Goal: Find specific page/section

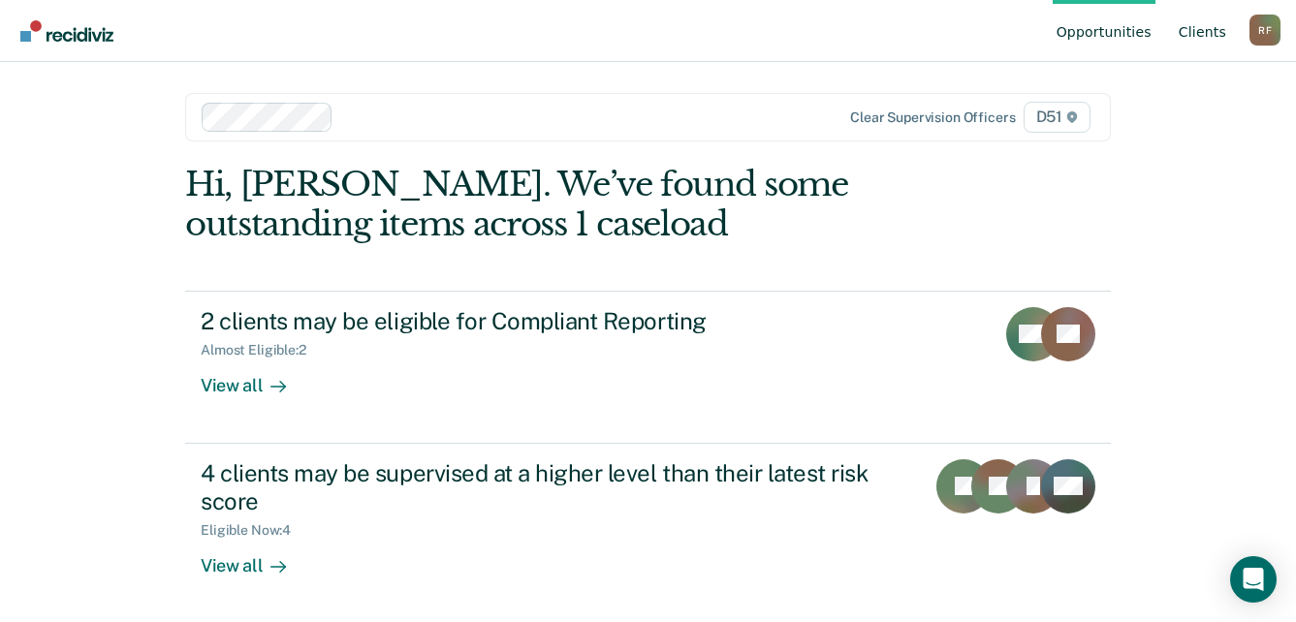
click at [1199, 37] on link "Client s" at bounding box center [1202, 31] width 55 height 62
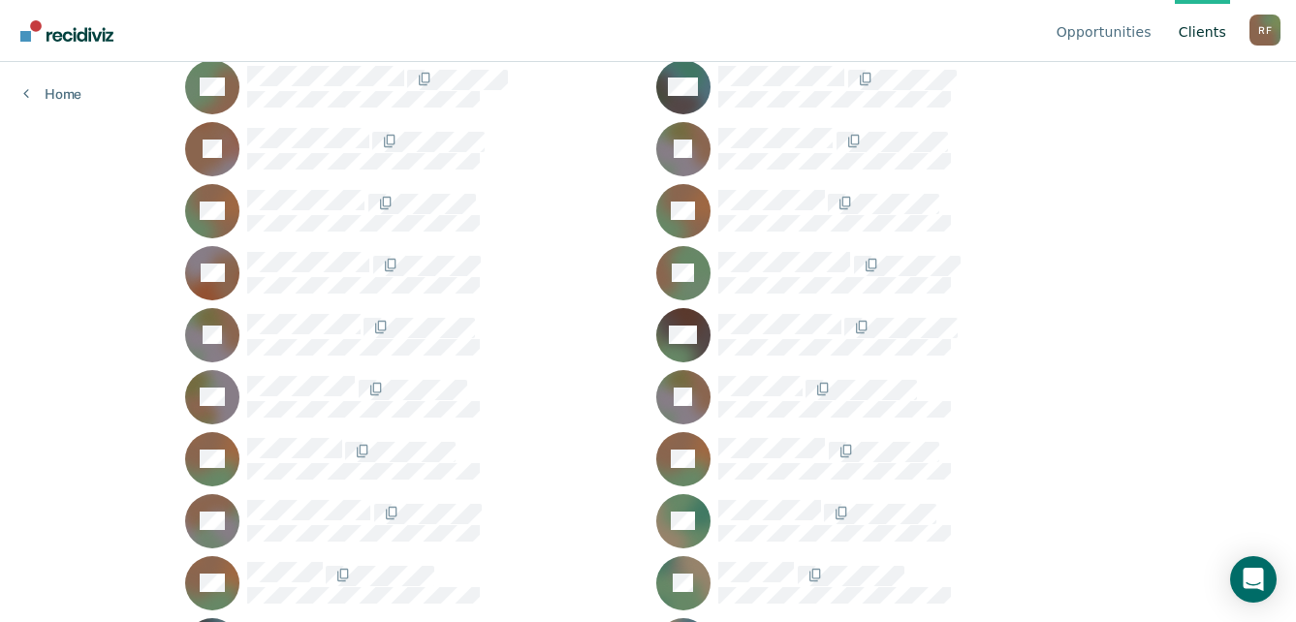
scroll to position [291, 0]
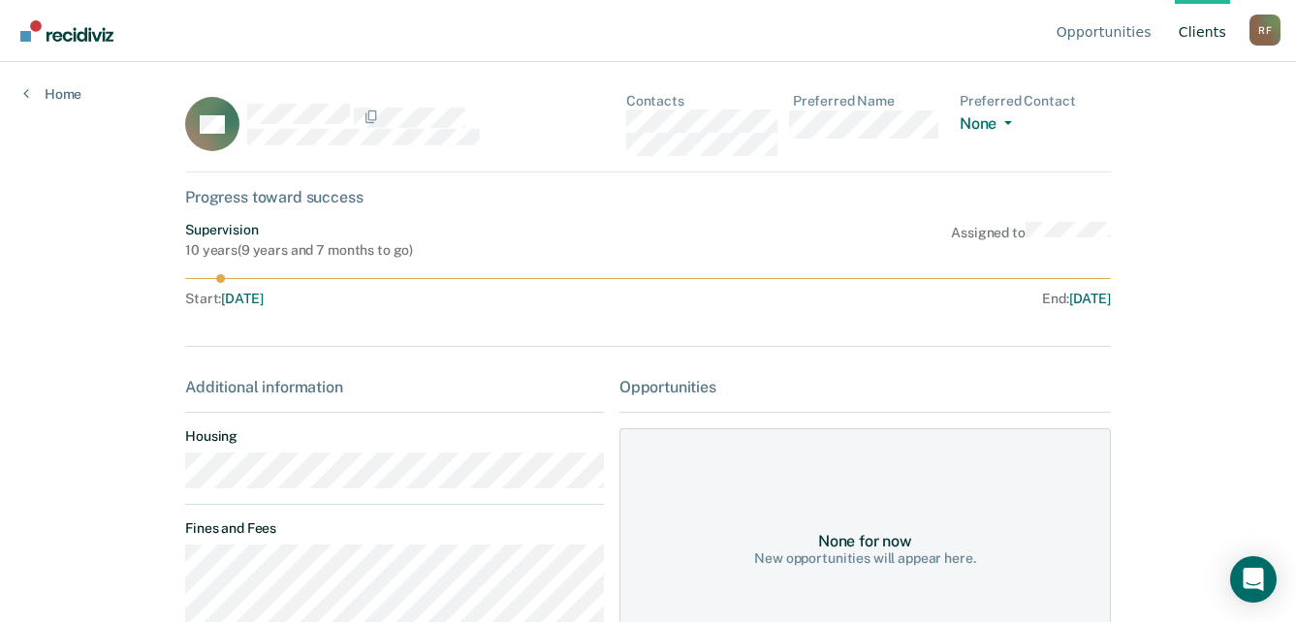
click at [174, 479] on main "AC Contacts Preferred Name Preferred Contact None Call Text Email None Progress…" at bounding box center [648, 319] width 972 height 514
click at [626, 113] on div "AC Contacts Preferred Name Preferred Contact None Call Text Email None" at bounding box center [648, 133] width 926 height 80
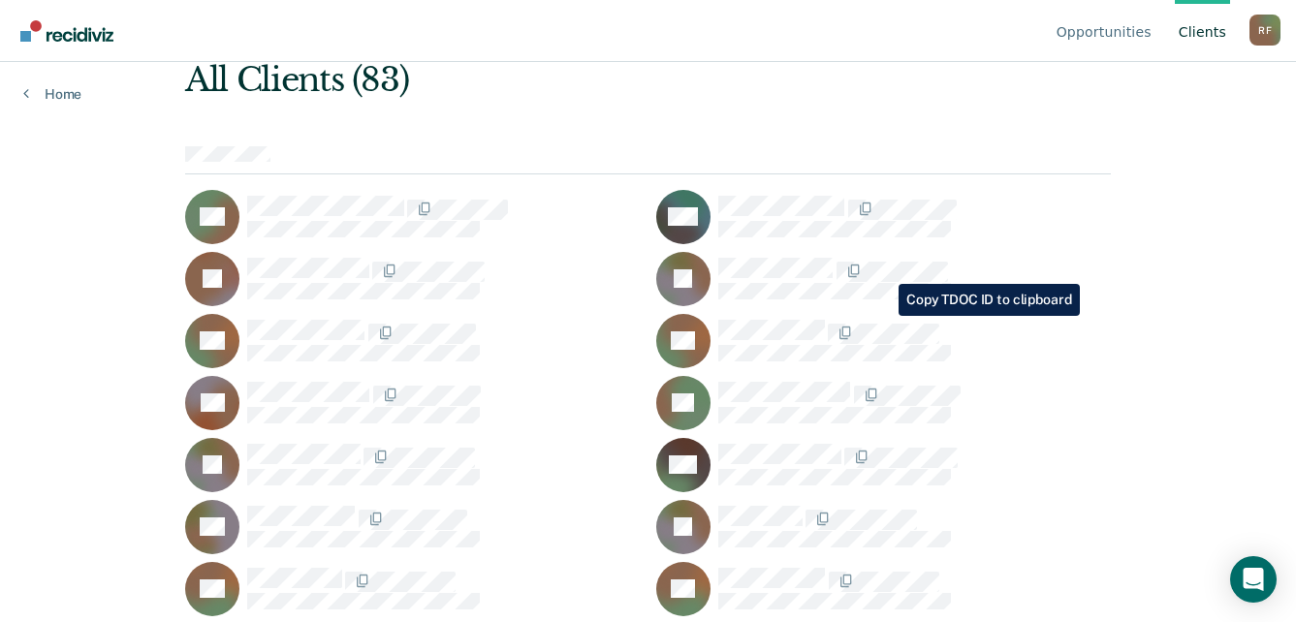
scroll to position [194, 0]
